Goal: Information Seeking & Learning: Learn about a topic

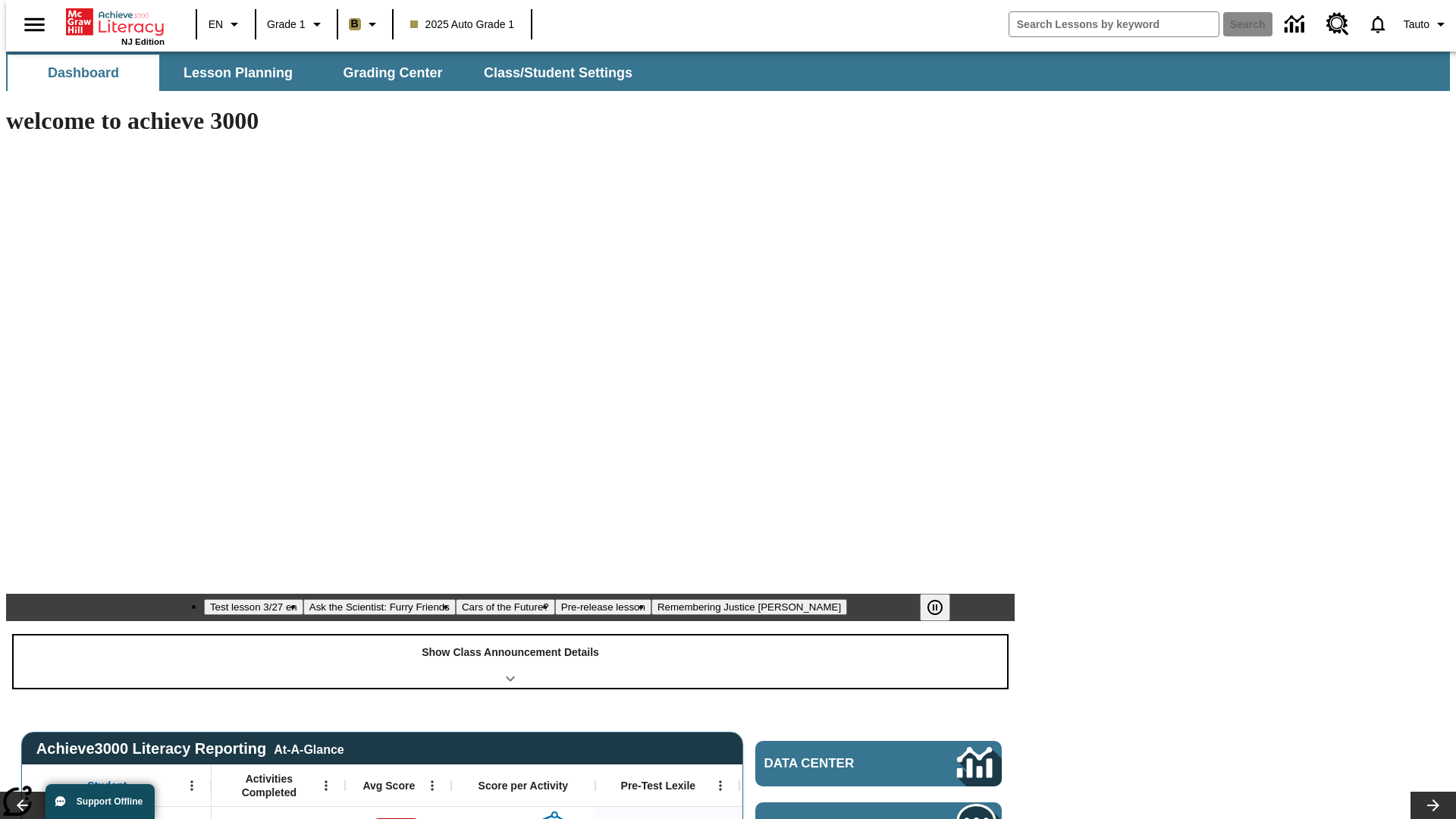
click at [511, 636] on div "Show Class Announcement Details" at bounding box center [511, 662] width 994 height 53
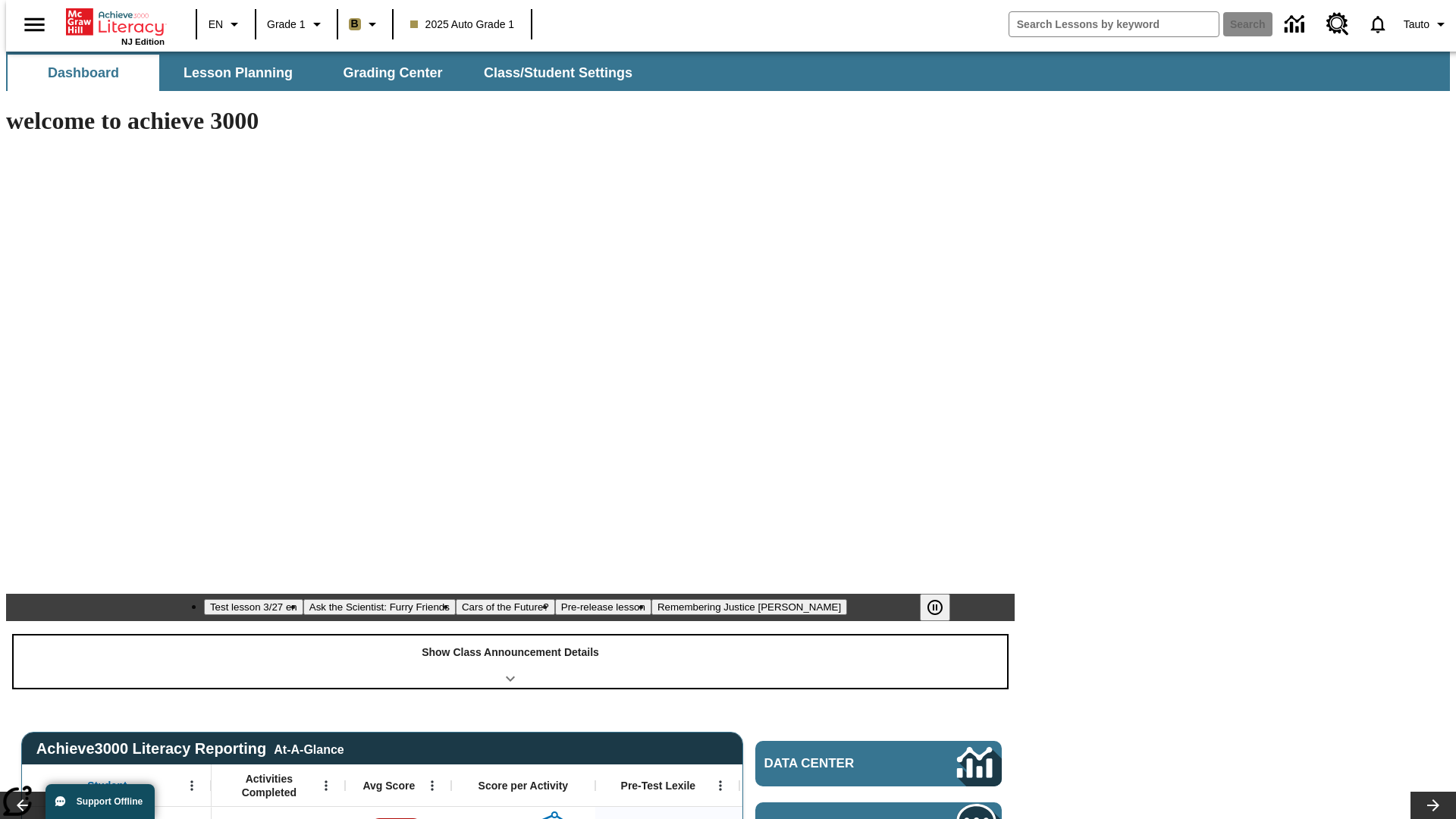
click at [511, 636] on div "Show Class Announcement Details" at bounding box center [511, 662] width 994 height 53
